Goal: Communication & Community: Answer question/provide support

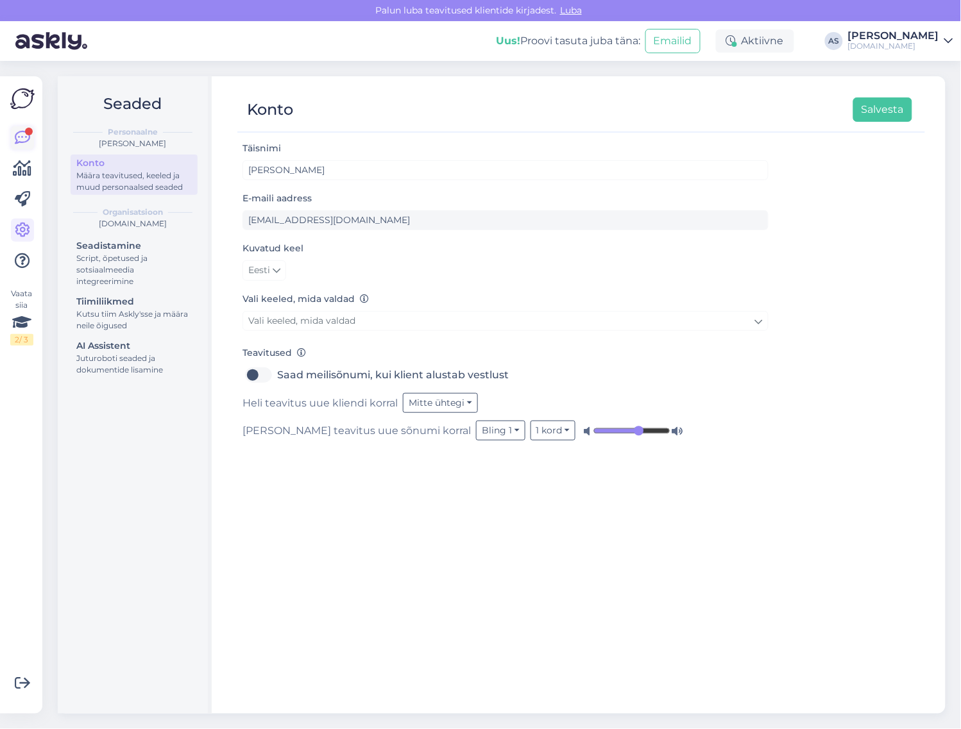
click at [11, 126] on div "Vaata siia 2 / 3 Võimalused Veendu, et Askly loob sulle väärtust. Sulge Ühenda …" at bounding box center [21, 394] width 42 height 637
click at [21, 135] on icon at bounding box center [22, 137] width 15 height 15
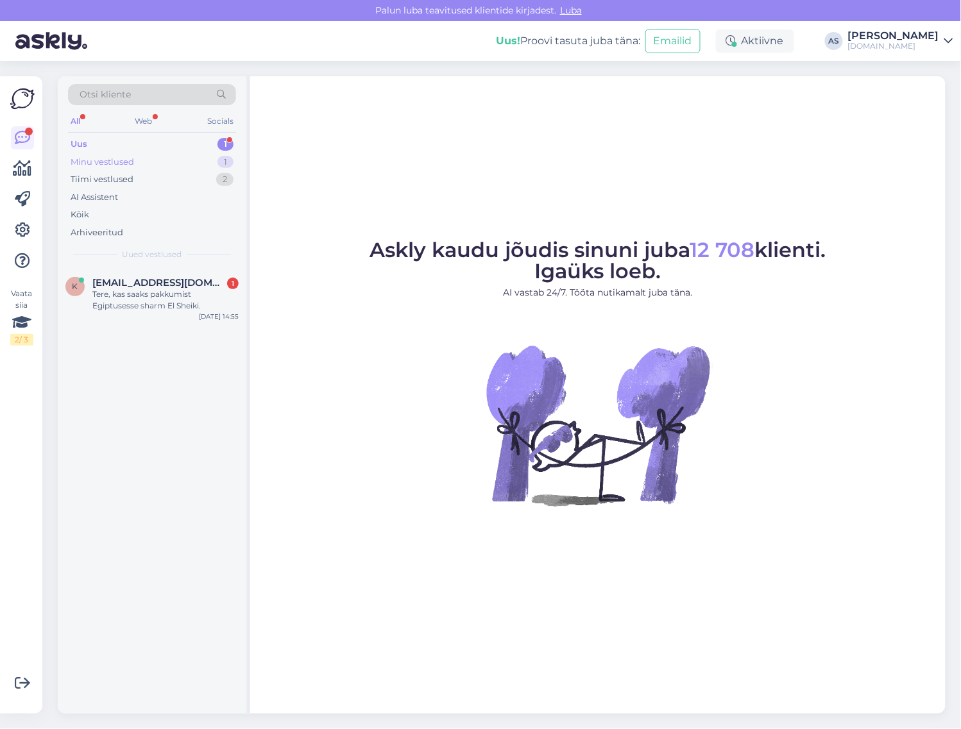
click at [149, 157] on div "Minu vestlused 1" at bounding box center [152, 162] width 168 height 18
click at [164, 271] on div "i [EMAIL_ADDRESS][DOMAIN_NAME] Tere! Kas antud hotelli on võimalus minna ka 8-1…" at bounding box center [152, 297] width 189 height 58
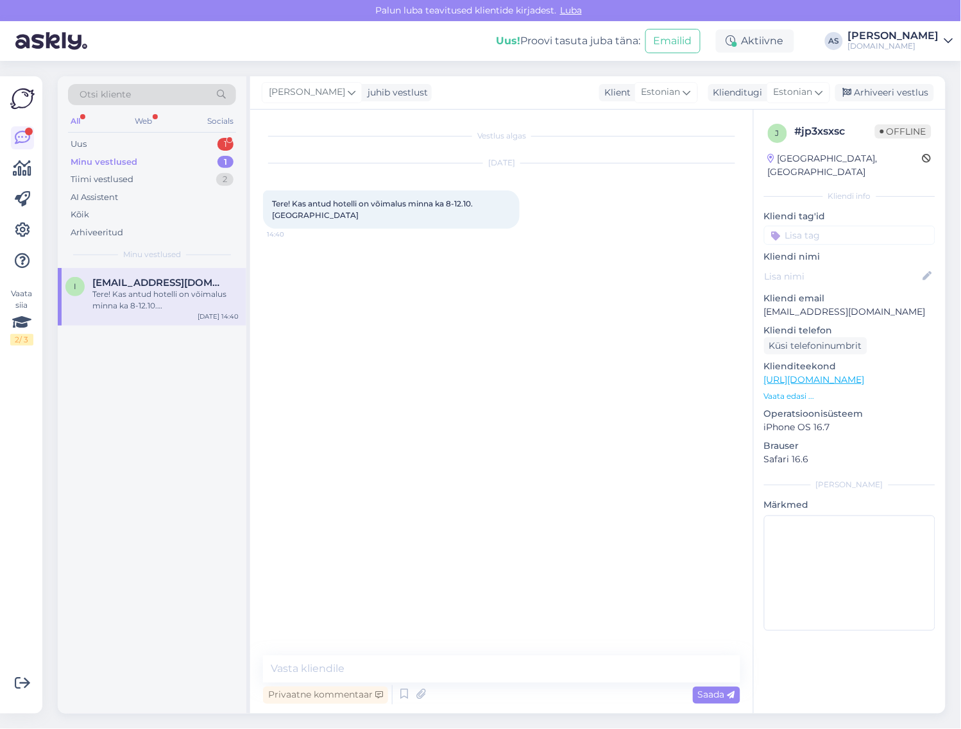
click at [805, 391] on p "Vaata edasi ..." at bounding box center [849, 397] width 171 height 12
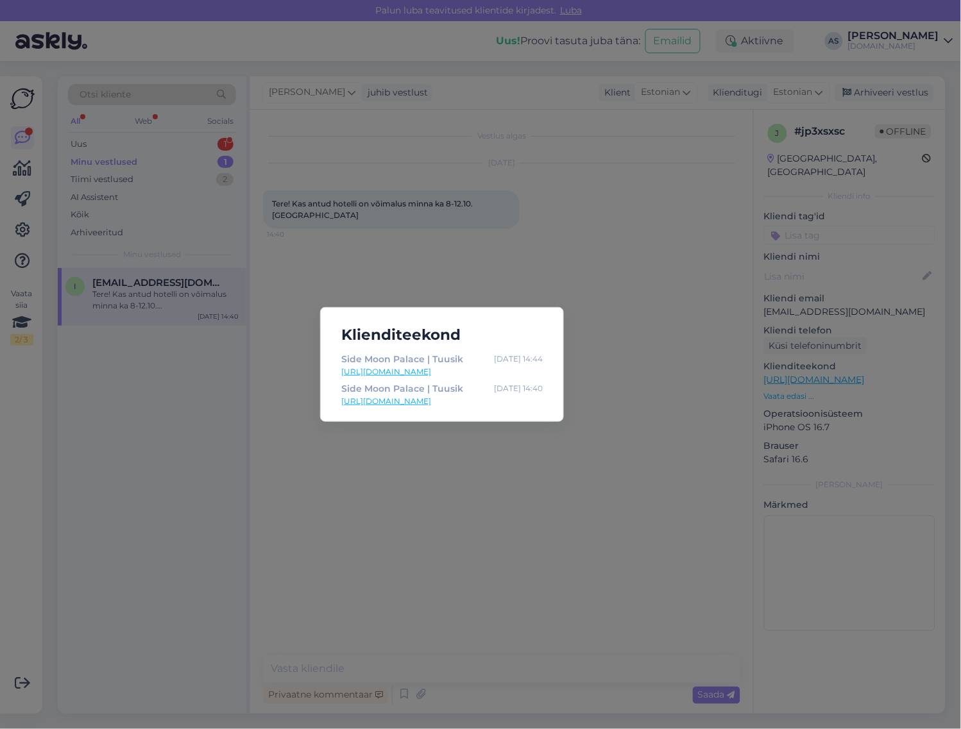
click at [671, 437] on div "Klienditeekond [GEOGRAPHIC_DATA] | Tuusik [DATE] 14:44 [URL][DOMAIN_NAME] [GEOG…" at bounding box center [480, 364] width 961 height 729
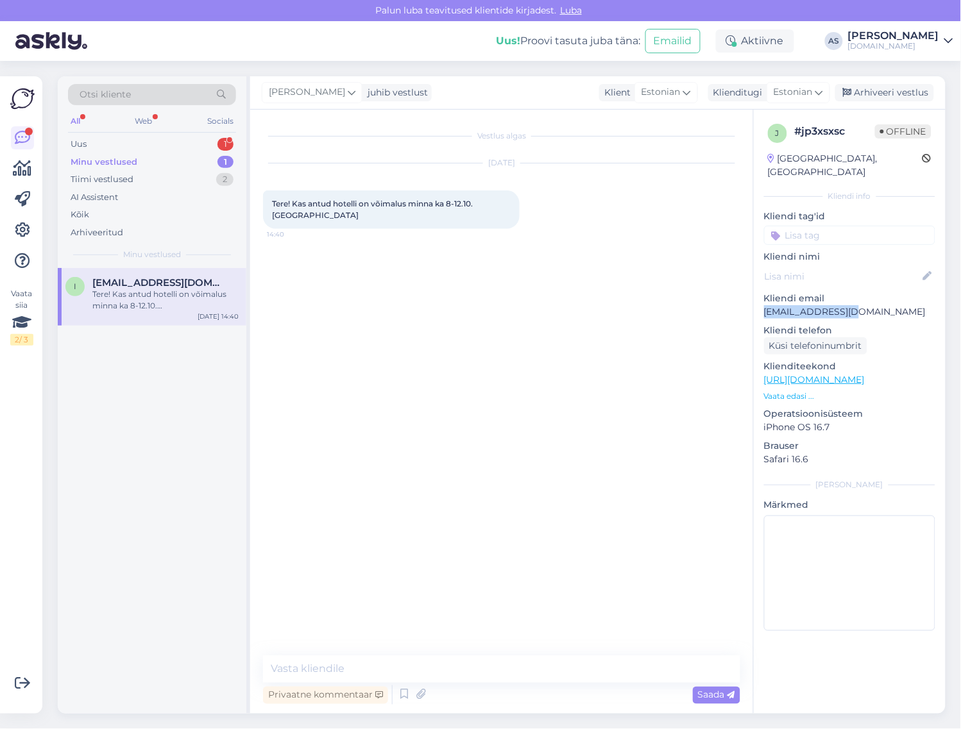
drag, startPoint x: 869, startPoint y: 303, endPoint x: 760, endPoint y: 298, distance: 109.1
click at [760, 298] on div "j # jp3xsxsc Offline [GEOGRAPHIC_DATA], [GEOGRAPHIC_DATA] Kliendi info Kliendi …" at bounding box center [849, 380] width 192 height 541
copy p "[EMAIL_ADDRESS][DOMAIN_NAME]"
click at [312, 219] on div "Tere! Kas antud hotelli on võimalus minna ka 8-12.10. [GEOGRAPHIC_DATA] 14:40" at bounding box center [391, 209] width 256 height 38
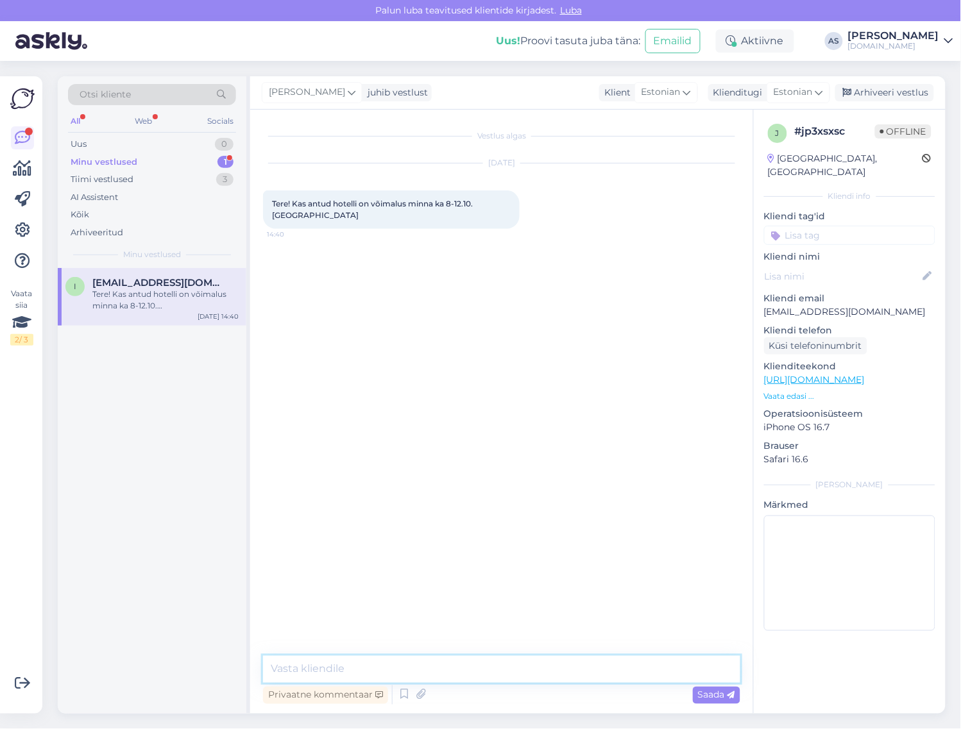
click at [380, 658] on textarea at bounding box center [501, 669] width 477 height 27
type textarea "Saadame Teile info meilile :9"
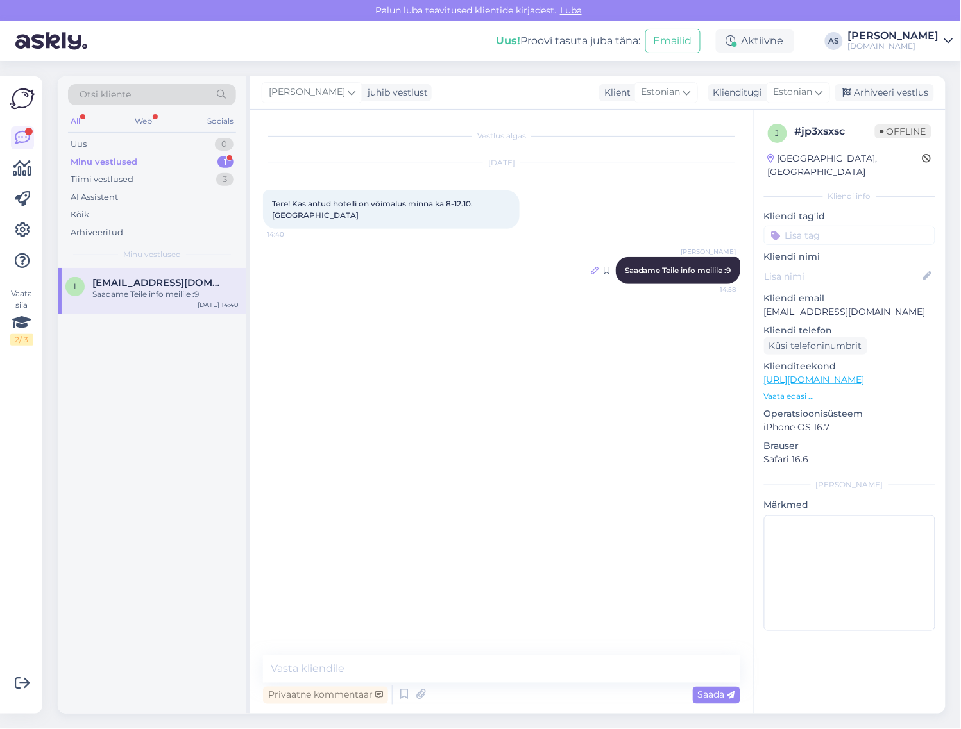
click at [592, 267] on icon at bounding box center [595, 271] width 8 height 8
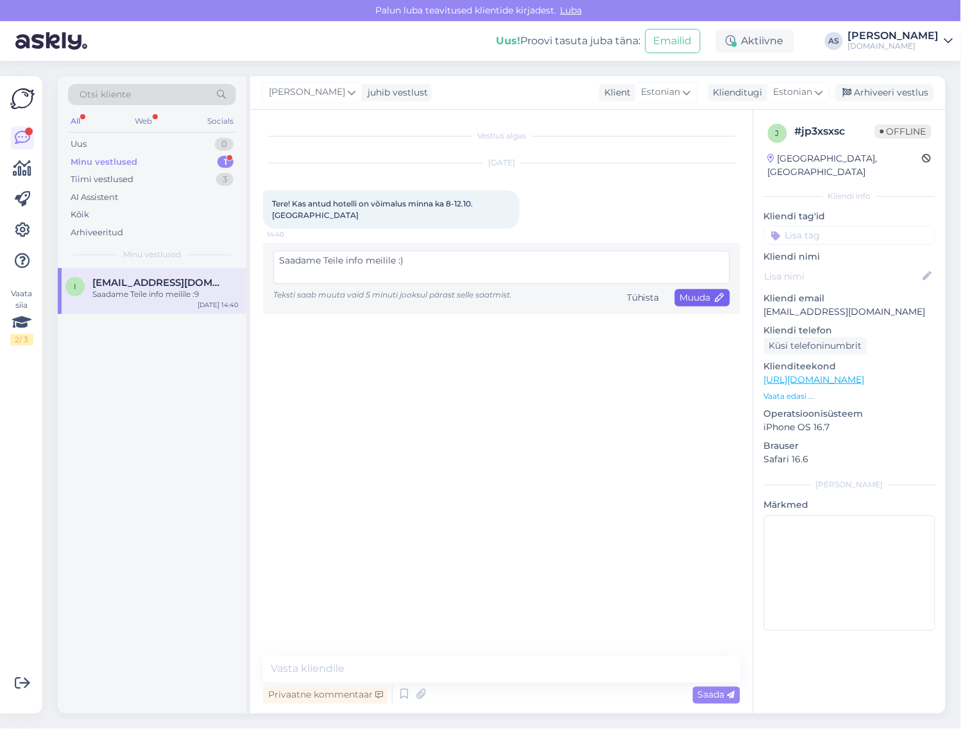
type textarea "Saadame Teile info meilile :)"
click at [693, 301] on span "Muuda" at bounding box center [702, 298] width 45 height 12
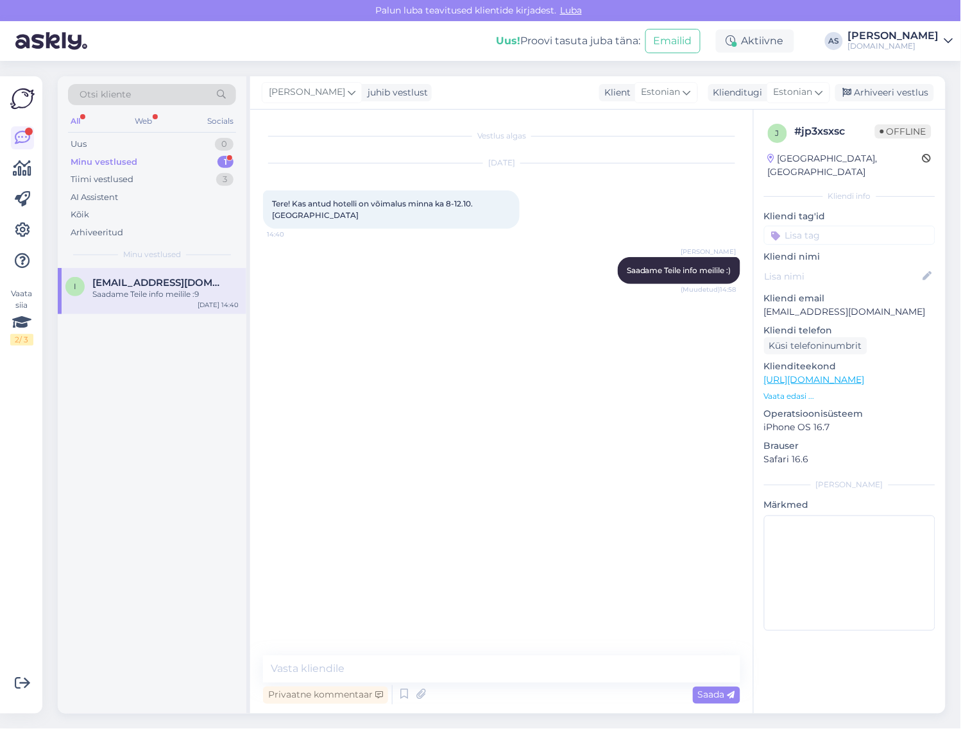
click at [193, 156] on div "Minu vestlused 1" at bounding box center [152, 162] width 168 height 18
click at [165, 274] on div "i [EMAIL_ADDRESS][DOMAIN_NAME] Saadame Teile info meilile :) [DATE] 14:58" at bounding box center [152, 291] width 189 height 46
click at [896, 90] on div "Arhiveeri vestlus" at bounding box center [884, 92] width 99 height 17
